Goal: Task Accomplishment & Management: Use online tool/utility

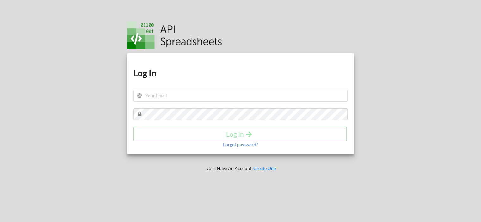
click at [186, 89] on div "Download hidden Download hidden Log In Log In Forgot password?" at bounding box center [240, 103] width 227 height 101
click at [188, 94] on input "text" at bounding box center [241, 96] width 215 height 12
type input "[EMAIL_ADDRESS][DOMAIN_NAME]"
click at [235, 135] on h4 "Log In" at bounding box center [240, 134] width 200 height 8
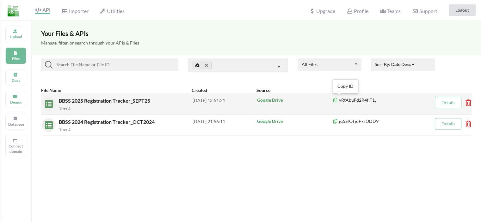
click at [335, 100] on icon at bounding box center [335, 99] width 5 height 4
click at [467, 102] on icon at bounding box center [466, 101] width 2 height 3
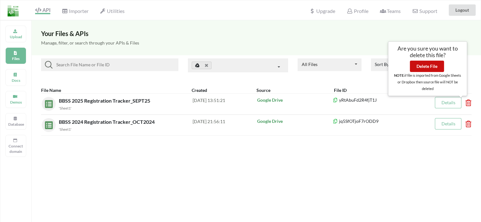
click at [429, 66] on button "Delete File" at bounding box center [427, 66] width 34 height 11
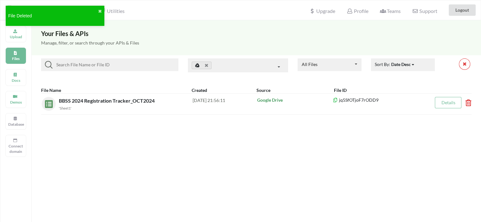
click at [189, 167] on div "Your Files & APIs Manage, filter, or search through your APIs & Files All Files…" at bounding box center [257, 131] width 450 height 222
click at [18, 32] on div "Upload" at bounding box center [15, 34] width 21 height 17
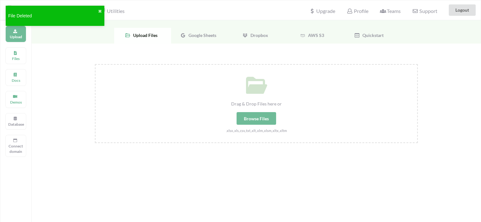
click at [206, 35] on span "Google Sheets" at bounding box center [201, 35] width 30 height 5
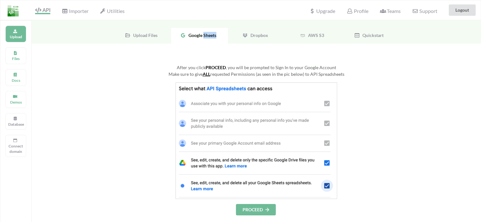
click at [258, 207] on button "PROCEED" at bounding box center [256, 209] width 40 height 11
click at [210, 33] on span "Google Sheets" at bounding box center [201, 35] width 30 height 5
click at [42, 14] on span "API" at bounding box center [42, 10] width 15 height 7
click at [139, 36] on span "Upload Files" at bounding box center [144, 35] width 27 height 5
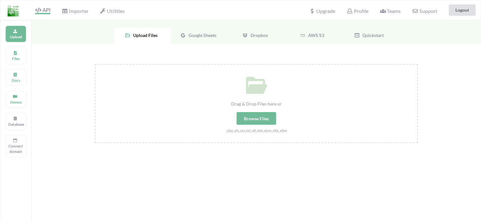
click at [198, 37] on span "Google Sheets" at bounding box center [201, 35] width 30 height 5
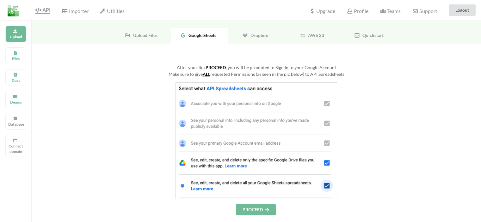
click at [153, 34] on span "Upload Files" at bounding box center [144, 35] width 27 height 5
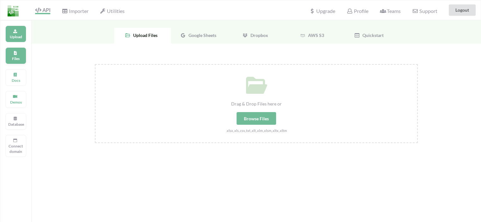
click at [17, 58] on p "Files" at bounding box center [15, 58] width 15 height 5
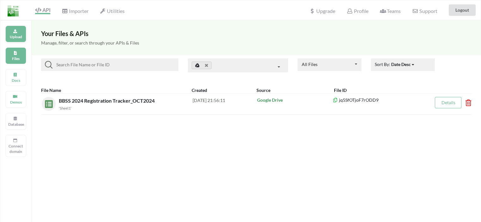
click at [22, 34] on p "Upload" at bounding box center [15, 36] width 15 height 5
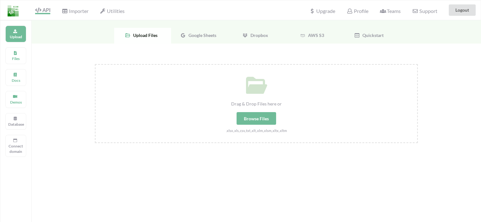
click at [255, 120] on div "Browse Files" at bounding box center [257, 118] width 40 height 13
click at [95, 64] on input "Drag & Drop Files here or Browse Files .xlsx,.xls,.csv,.txt,.xlt,.xlm,.xlsm,.xl…" at bounding box center [95, 64] width 0 height 0
click at [202, 33] on div "Google Sheets" at bounding box center [199, 36] width 57 height 16
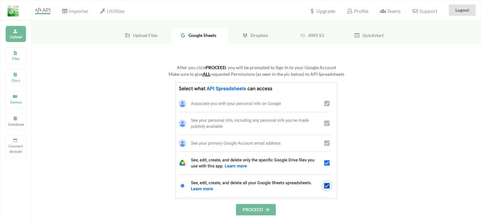
click at [257, 215] on button "PROCEED" at bounding box center [256, 209] width 40 height 11
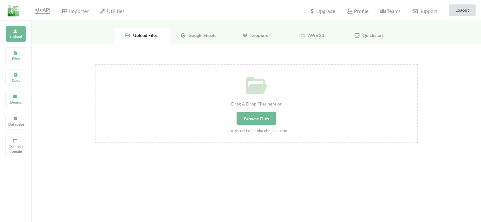
click at [208, 34] on span "Google Sheets" at bounding box center [201, 35] width 30 height 5
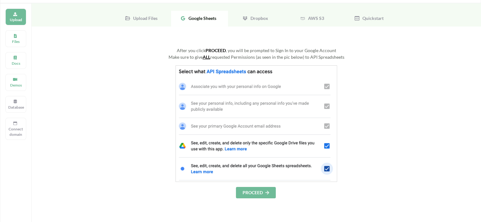
scroll to position [32, 0]
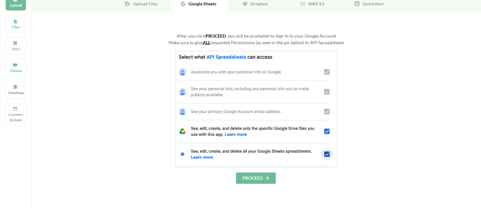
click at [255, 178] on button "PROCEED" at bounding box center [256, 178] width 40 height 11
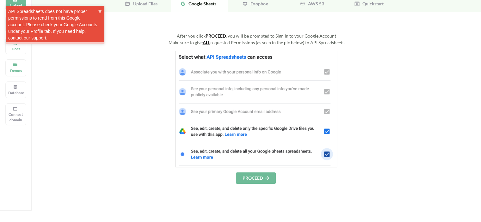
click at [112, 118] on div at bounding box center [256, 109] width 323 height 117
click at [73, 25] on div "API Spreadsheets does not have proper permissions to read from this Google acco…" at bounding box center [53, 24] width 90 height 33
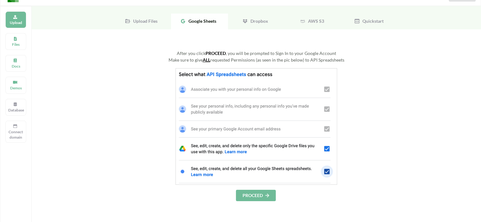
scroll to position [0, 0]
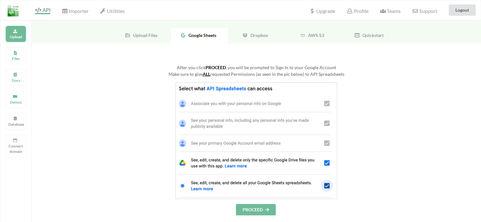
click at [209, 34] on span "Google Sheets" at bounding box center [201, 35] width 30 height 5
click at [258, 210] on button "PROCEED" at bounding box center [256, 209] width 40 height 11
click at [464, 11] on button "Logout" at bounding box center [462, 9] width 27 height 11
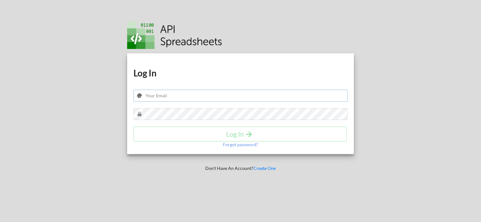
click at [214, 100] on input "text" at bounding box center [241, 96] width 215 height 12
paste input ""[EMAIL_ADDRESS][DOMAIN_NAME] ""
click at [219, 92] on input ""bbss.wbgov@gmail.com "" at bounding box center [241, 96] width 215 height 12
click at [147, 96] on input ""bbss.wbgov@gmail.com" at bounding box center [241, 96] width 215 height 12
type input "bbss.wbgov@gmail.com"
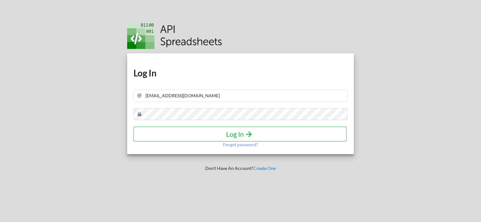
click at [250, 136] on icon "submit" at bounding box center [249, 134] width 8 height 7
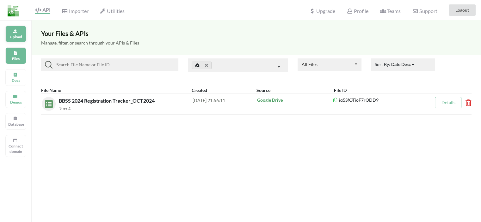
click at [16, 39] on p "Upload" at bounding box center [15, 36] width 15 height 5
click at [16, 39] on body "API Importer Utilities Upgrade Profile Teams Support Logout Upload Files Docs D…" at bounding box center [240, 111] width 481 height 222
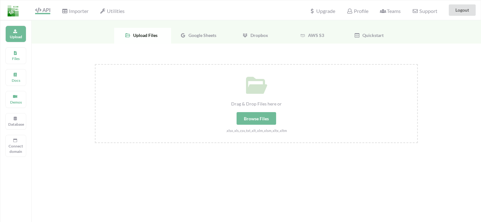
click at [208, 38] on span "Google Sheets" at bounding box center [201, 35] width 30 height 5
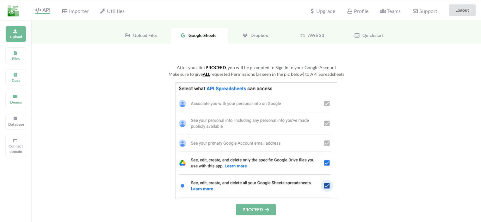
click at [259, 206] on button "PROCEED" at bounding box center [256, 209] width 40 height 11
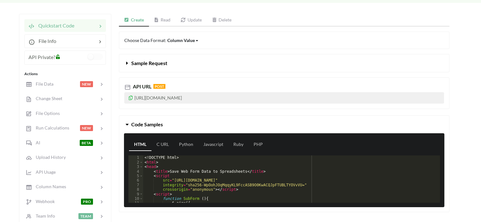
scroll to position [63, 0]
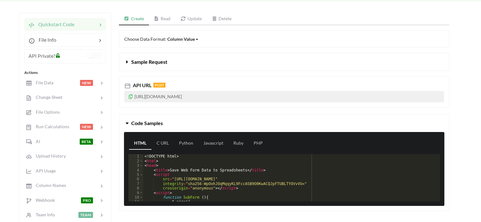
drag, startPoint x: 208, startPoint y: 96, endPoint x: 245, endPoint y: 98, distance: 36.4
click at [245, 98] on p "[URL][DOMAIN_NAME]" at bounding box center [284, 96] width 320 height 11
copy p "wq0x1zjcrPyvp9Tm"
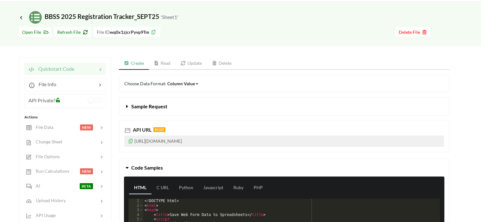
scroll to position [0, 0]
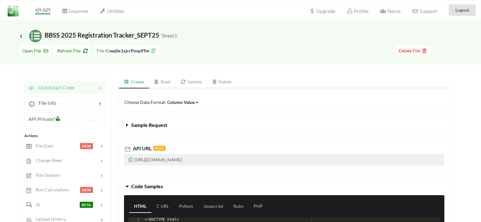
click at [48, 12] on span "API" at bounding box center [42, 11] width 15 height 8
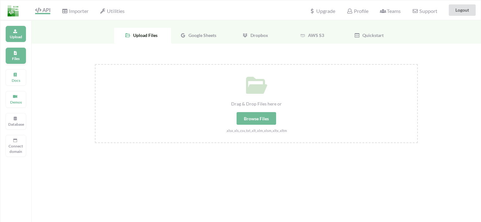
click at [14, 60] on p "Files" at bounding box center [15, 58] width 15 height 5
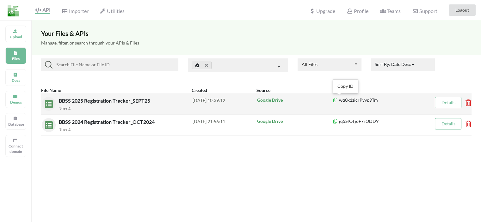
click at [336, 98] on icon at bounding box center [335, 99] width 5 height 4
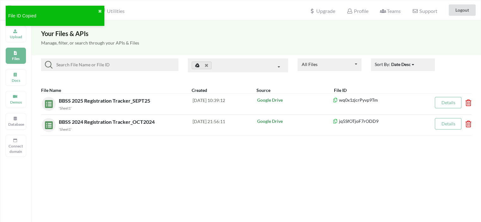
click at [290, 214] on div "Your Files & APIs Manage, filter, or search through your APIs & Files All Files…" at bounding box center [257, 131] width 450 height 222
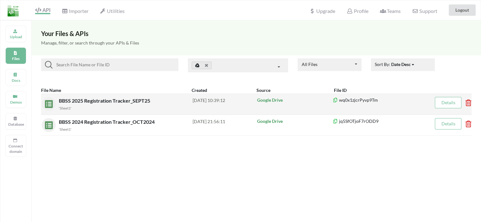
click at [445, 101] on link "Details" at bounding box center [448, 102] width 14 height 5
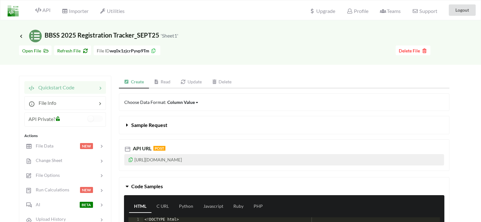
scroll to position [32, 0]
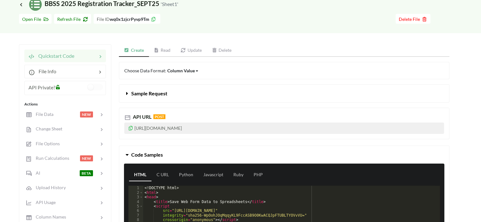
click at [163, 97] on button "Sample Request" at bounding box center [284, 94] width 330 height 18
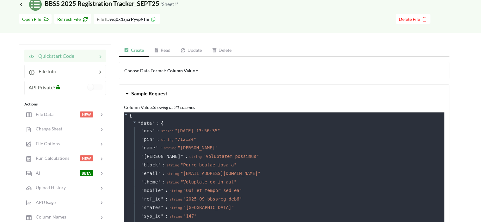
click at [163, 97] on button "Sample Request" at bounding box center [284, 94] width 330 height 18
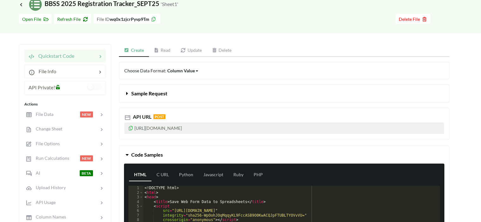
click at [134, 50] on link "Create" at bounding box center [134, 50] width 30 height 13
click at [160, 51] on link "Read" at bounding box center [162, 50] width 27 height 13
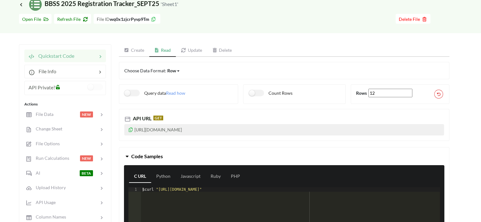
click at [204, 51] on link "Update" at bounding box center [191, 50] width 31 height 13
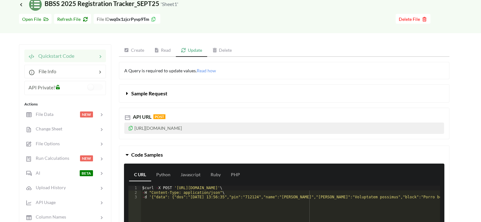
click at [134, 49] on link "Create" at bounding box center [134, 50] width 30 height 13
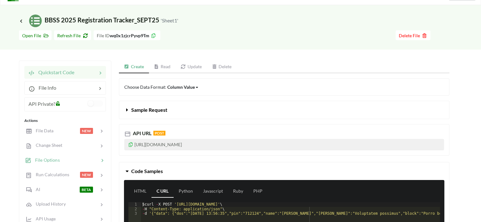
scroll to position [0, 0]
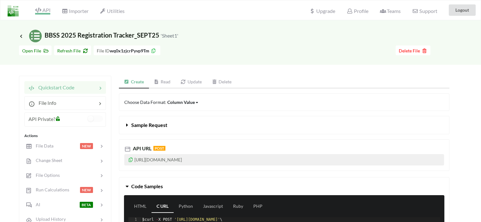
click at [47, 10] on span "API" at bounding box center [42, 11] width 15 height 8
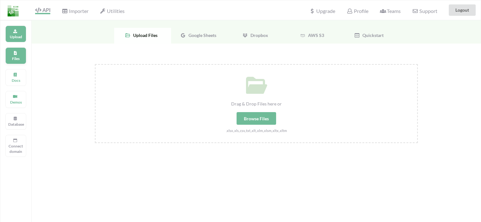
click at [18, 59] on p "Files" at bounding box center [15, 58] width 15 height 5
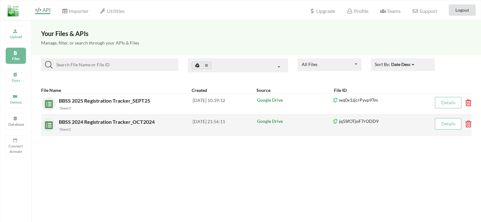
click at [448, 126] on link "Details" at bounding box center [448, 123] width 14 height 5
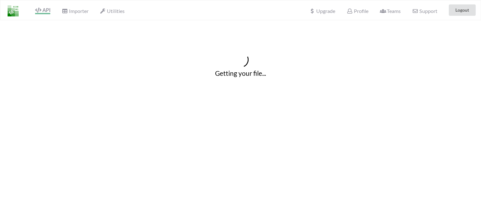
click at [448, 126] on div "Getting your file..." at bounding box center [240, 131] width 481 height 222
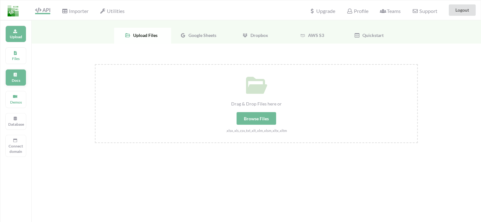
click at [14, 79] on p "Docs" at bounding box center [15, 80] width 15 height 5
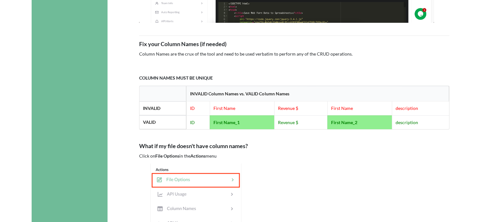
scroll to position [380, 0]
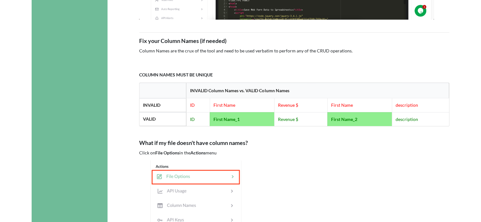
click at [323, 155] on p "Click on File Options in the Actions menu" at bounding box center [294, 153] width 310 height 6
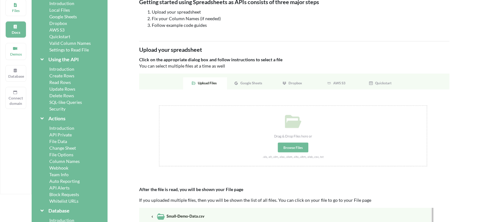
scroll to position [0, 0]
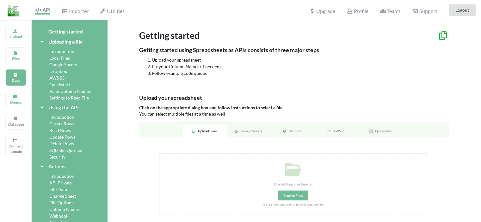
click at [46, 11] on span "API" at bounding box center [42, 11] width 15 height 8
click at [16, 59] on p "Files" at bounding box center [15, 58] width 15 height 5
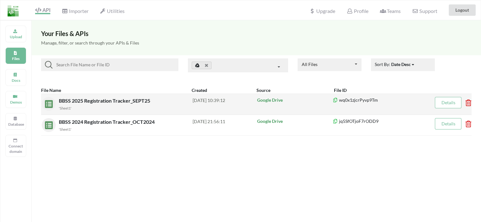
click at [467, 102] on icon at bounding box center [466, 101] width 2 height 3
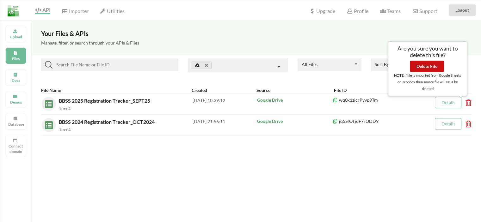
click at [433, 67] on button "Delete File" at bounding box center [427, 66] width 34 height 11
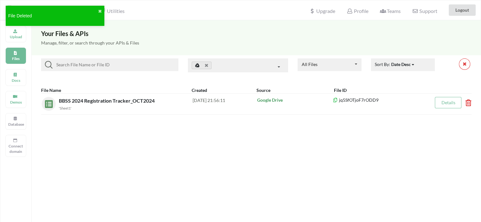
click at [12, 30] on div "File Deleted ✖" at bounding box center [54, 17] width 101 height 27
click at [16, 35] on p "Upload" at bounding box center [15, 36] width 15 height 5
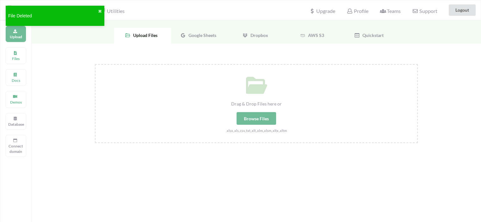
click at [212, 35] on span "Google Sheets" at bounding box center [201, 35] width 30 height 5
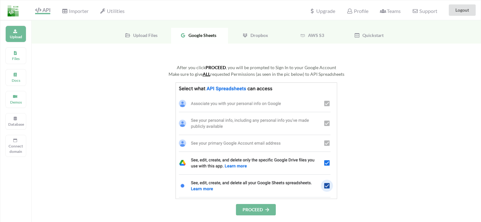
click at [260, 209] on button "PROCEED" at bounding box center [256, 209] width 40 height 11
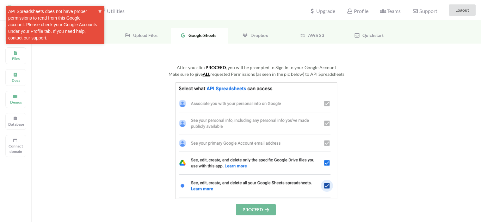
click at [263, 211] on button "PROCEED" at bounding box center [256, 209] width 40 height 11
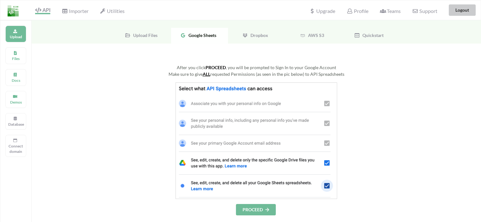
click at [460, 14] on button "Logout" at bounding box center [462, 9] width 27 height 11
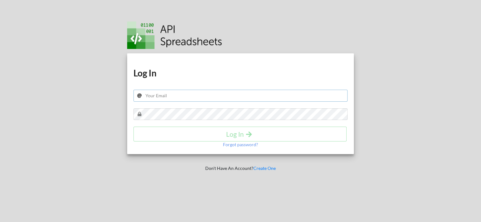
click at [211, 98] on input "text" at bounding box center [241, 96] width 215 height 12
type input "b"
click at [290, 210] on div "Download hidden Download hidden Log In b Log In Forgot password? Don't Have An …" at bounding box center [241, 111] width 246 height 222
click at [193, 96] on input "b" at bounding box center [241, 96] width 215 height 12
paste input ""bbss.wbgov@gmail.com ""
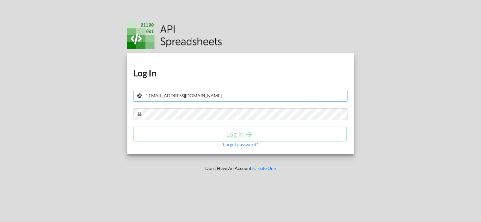
click at [147, 95] on input ""bbss.wbgov@gmail.com" at bounding box center [241, 96] width 215 height 12
type input "bbss.wbgov@gmail.com"
click at [238, 135] on h4 "Log In" at bounding box center [240, 134] width 200 height 8
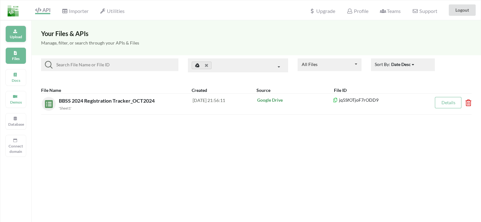
click at [16, 35] on p "Upload" at bounding box center [15, 36] width 15 height 5
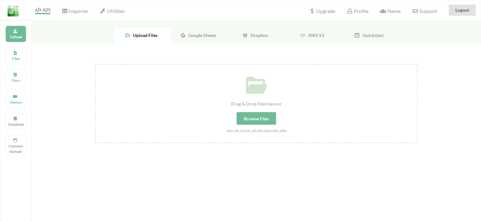
click at [252, 120] on div "Browse Files" at bounding box center [257, 118] width 40 height 13
click at [95, 64] on input "Drag & Drop Files here or Browse Files .xlsx,.xls,.csv,.txt,.xlt,.xlm,.xlsm,.xl…" at bounding box center [95, 64] width 0 height 0
click at [201, 40] on div "Google Sheets" at bounding box center [199, 36] width 57 height 16
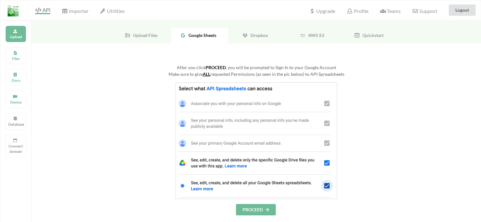
click at [255, 207] on button "PROCEED" at bounding box center [256, 209] width 40 height 11
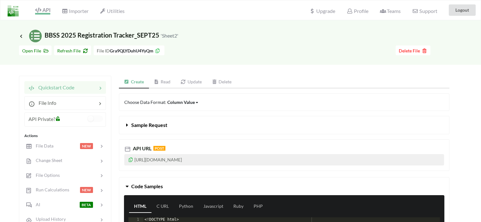
click at [50, 10] on span "API" at bounding box center [42, 11] width 15 height 8
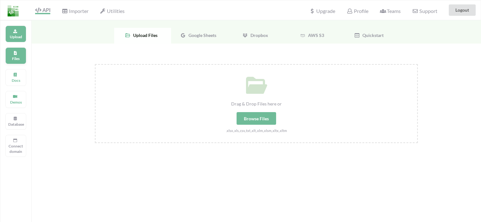
click at [15, 57] on p "Files" at bounding box center [15, 58] width 15 height 5
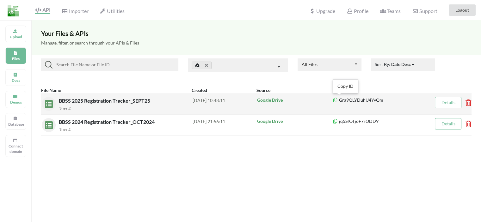
click at [335, 100] on icon at bounding box center [335, 99] width 5 height 4
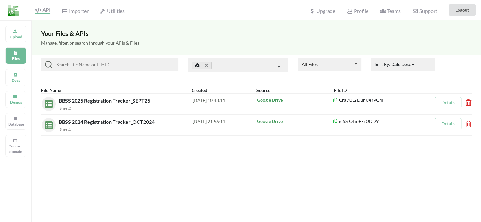
click at [285, 166] on div "Your Files & APIs Manage, filter, or search through your APIs & Files All Files…" at bounding box center [257, 131] width 450 height 222
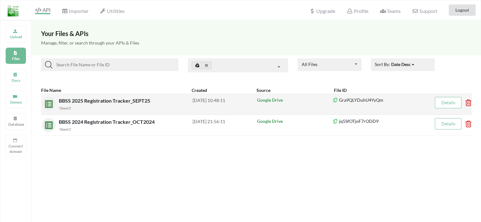
click at [136, 97] on div "BBSS 2025 Registration Tracker_SEPT25 'Sheet2'" at bounding box center [126, 104] width 134 height 14
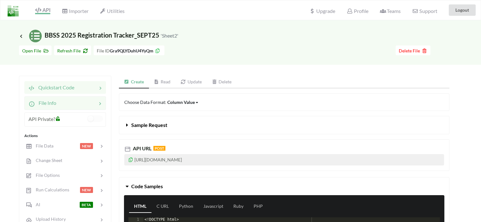
click at [70, 103] on div at bounding box center [76, 103] width 40 height 8
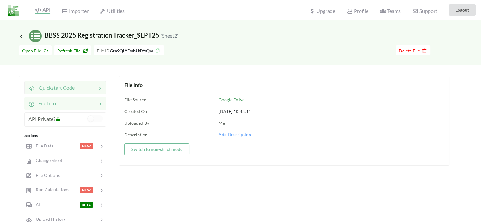
click at [69, 90] on span "Quickstart Code" at bounding box center [55, 88] width 40 height 6
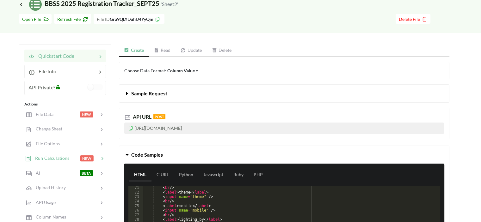
scroll to position [63, 0]
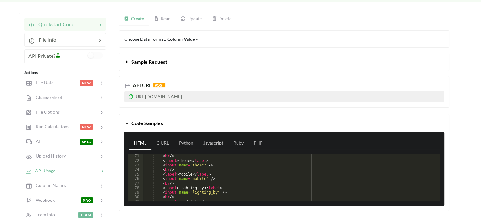
click at [66, 171] on div at bounding box center [77, 170] width 44 height 7
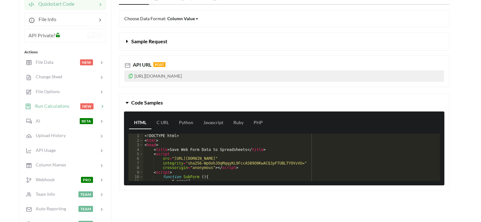
scroll to position [95, 0]
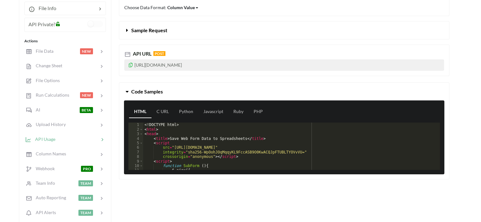
click at [54, 138] on span "API Usage" at bounding box center [43, 138] width 24 height 5
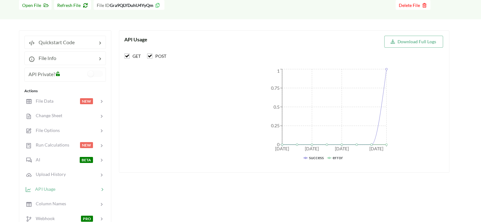
scroll to position [0, 0]
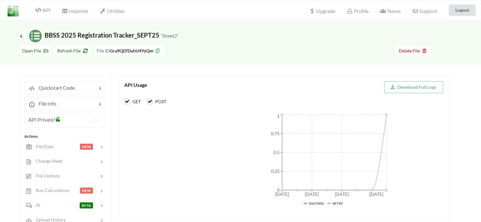
click at [23, 38] on span "Icon Link" at bounding box center [22, 36] width 6 height 5
click at [22, 37] on icon at bounding box center [21, 36] width 6 height 5
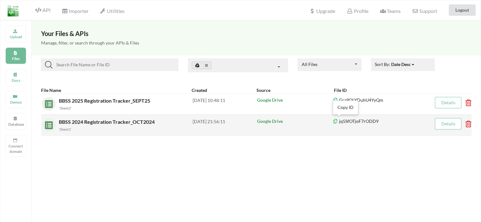
click at [336, 120] on icon at bounding box center [335, 120] width 5 height 4
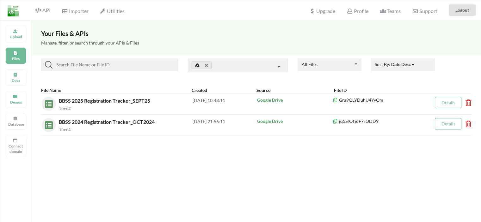
click at [272, 165] on div "Your Files & APIs Manage, filter, or search through your APIs & Files All Files…" at bounding box center [257, 131] width 450 height 222
click at [308, 179] on div "Your Files & APIs Manage, filter, or search through your APIs & Files All Files…" at bounding box center [257, 131] width 450 height 222
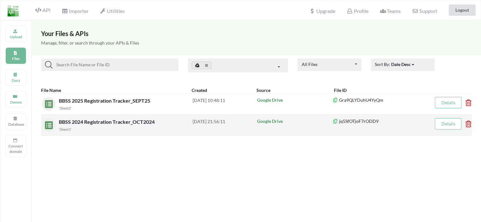
click at [129, 124] on span "BBSS 2024 Registration Tracker_OCT2024" at bounding box center [107, 122] width 97 height 6
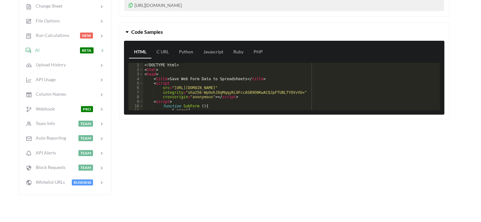
scroll to position [158, 0]
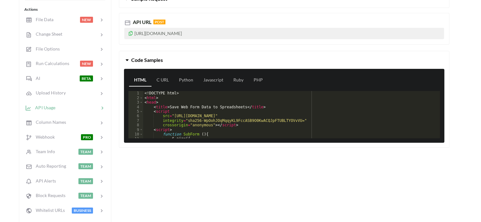
click at [57, 110] on div "API Usage" at bounding box center [64, 107] width 83 height 15
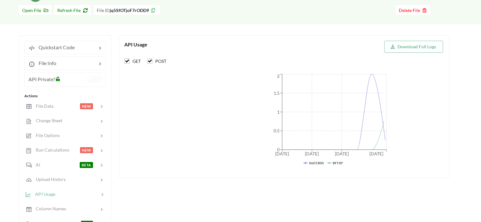
scroll to position [32, 0]
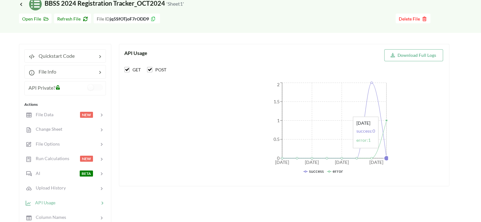
click at [385, 151] on icon at bounding box center [334, 121] width 104 height 76
click at [383, 152] on icon "2025-09-04 2025-09-06 2025-09-08 2025-09-11 0 0.5 1 1.5 2" at bounding box center [325, 128] width 127 height 95
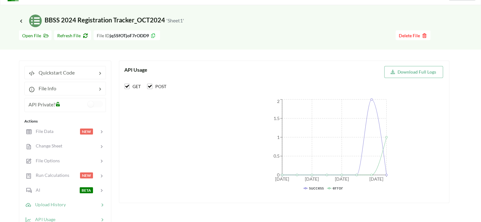
scroll to position [0, 0]
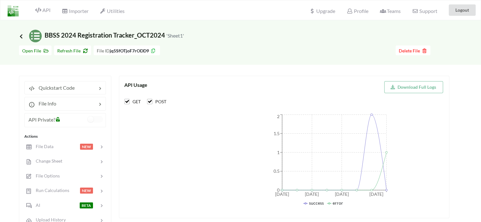
click at [23, 36] on icon at bounding box center [21, 36] width 6 height 5
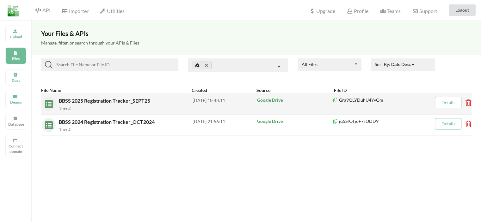
click at [447, 103] on link "Details" at bounding box center [448, 102] width 14 height 5
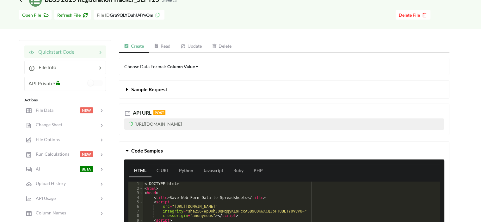
scroll to position [63, 0]
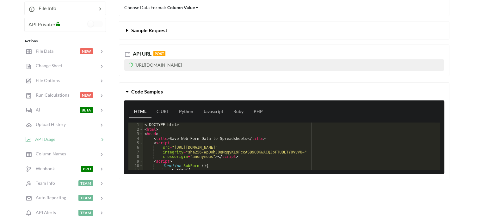
click at [59, 138] on div at bounding box center [77, 139] width 44 height 7
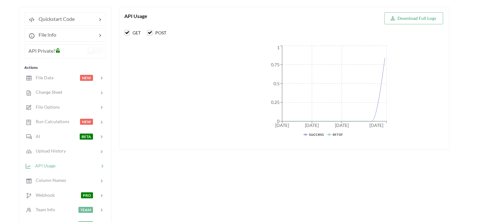
scroll to position [32, 0]
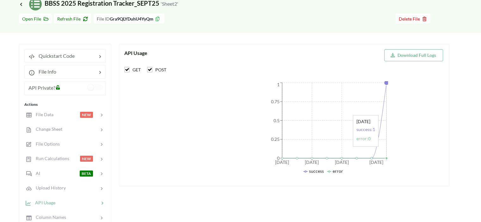
click at [379, 149] on icon "[DATE] [DATE] [DATE] [DATE] 0 0.25 0.5 0.75 1" at bounding box center [325, 128] width 127 height 95
click at [416, 116] on div "[DATE] [DATE] [DATE] [DATE] 0 0.25 0.5 0.75 1 success error [DATE]" at bounding box center [353, 128] width 192 height 95
